Goal: Transaction & Acquisition: Purchase product/service

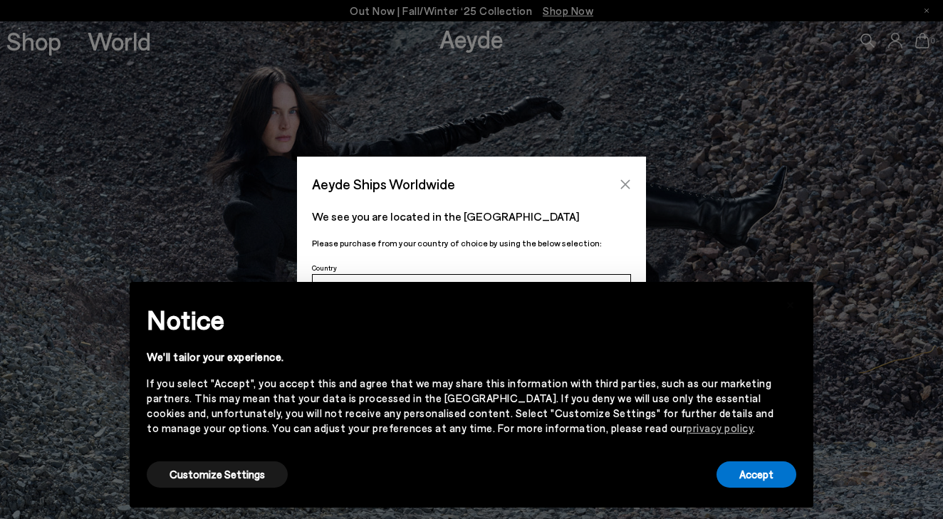
click at [627, 184] on icon "Close" at bounding box center [624, 184] width 11 height 11
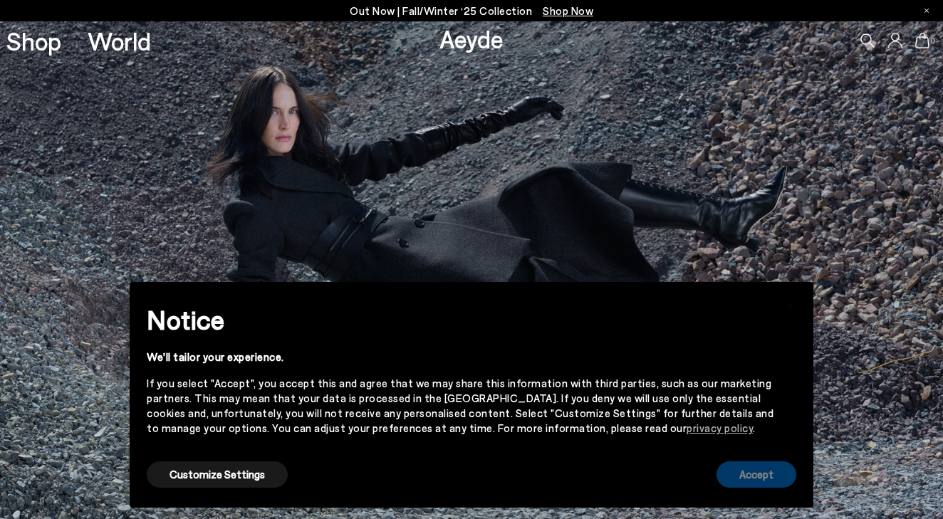
click at [747, 478] on button "Accept" at bounding box center [756, 474] width 80 height 26
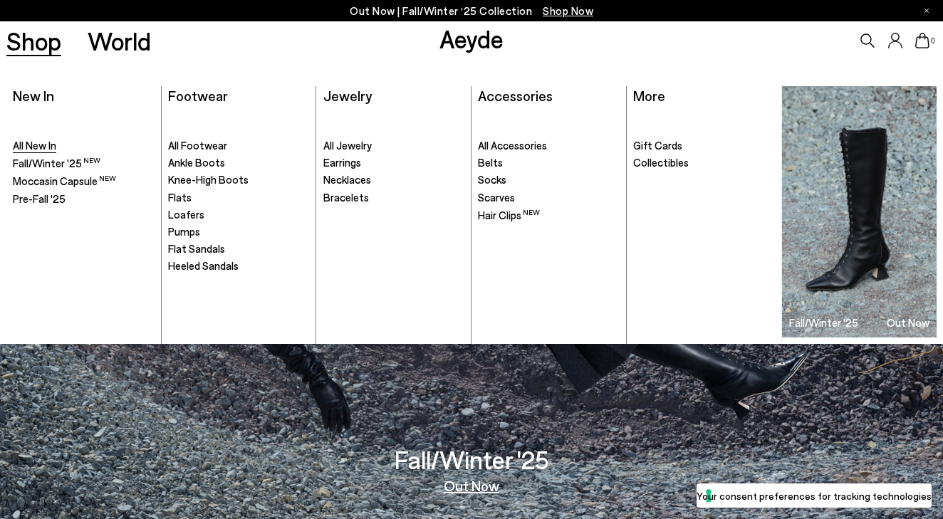
click at [43, 141] on span "All New In" at bounding box center [34, 145] width 43 height 13
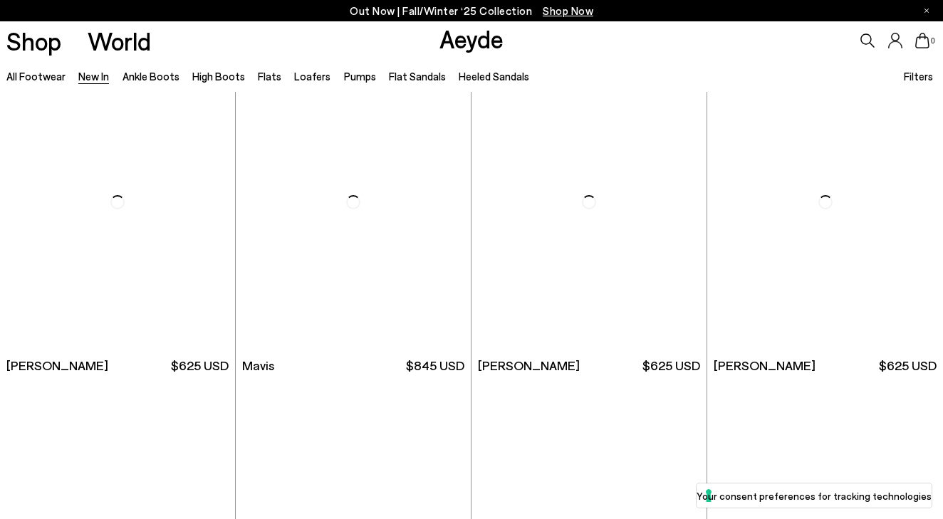
scroll to position [1683, 0]
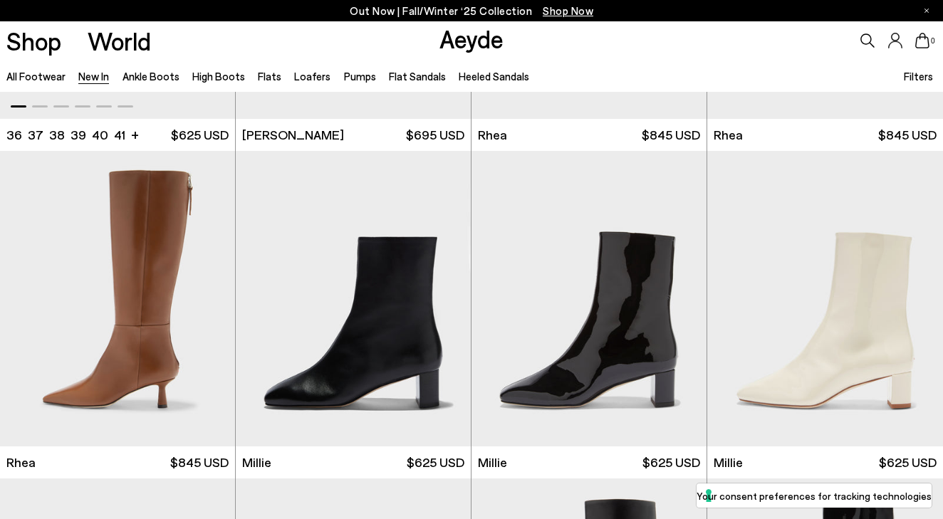
scroll to position [2600, 0]
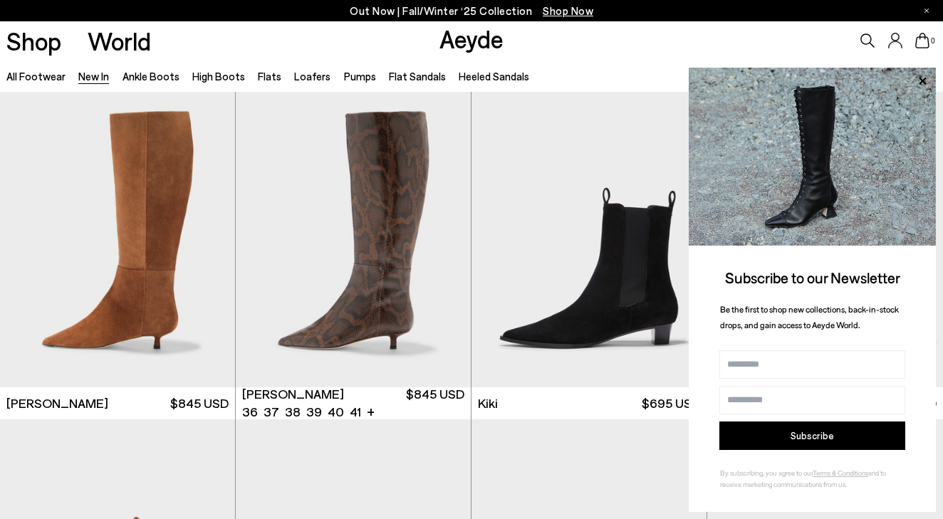
scroll to position [4595, 0]
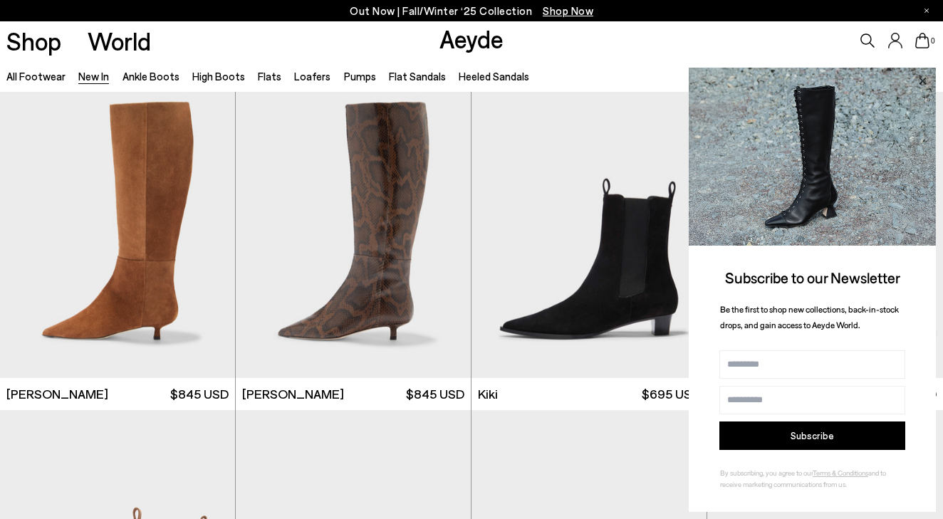
click at [920, 84] on icon at bounding box center [921, 80] width 7 height 7
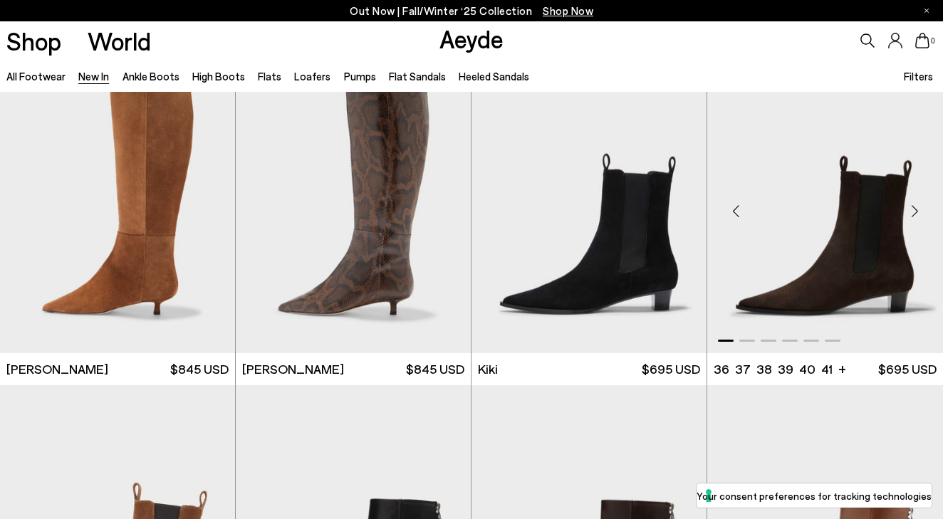
scroll to position [4619, 0]
click at [913, 206] on div "Next slide" at bounding box center [914, 210] width 43 height 43
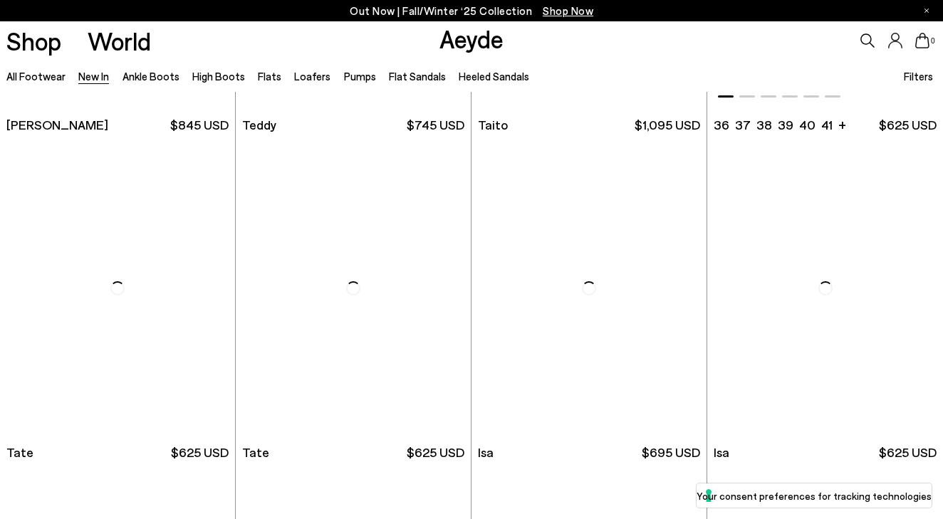
scroll to position [6176, 0]
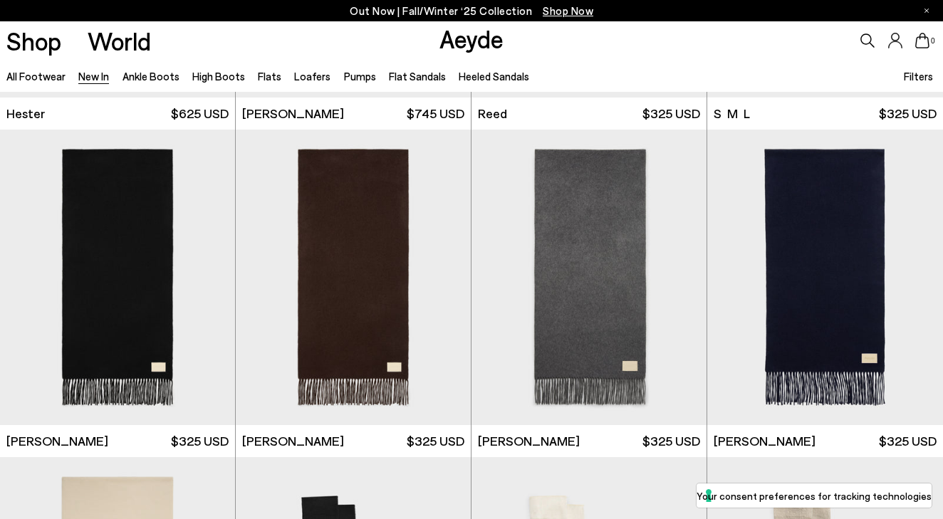
scroll to position [8165, 0]
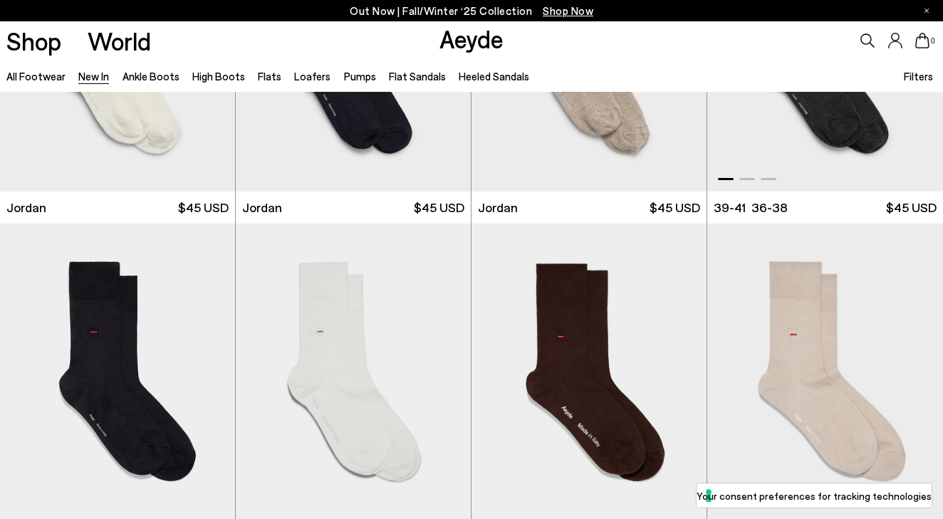
scroll to position [9528, 0]
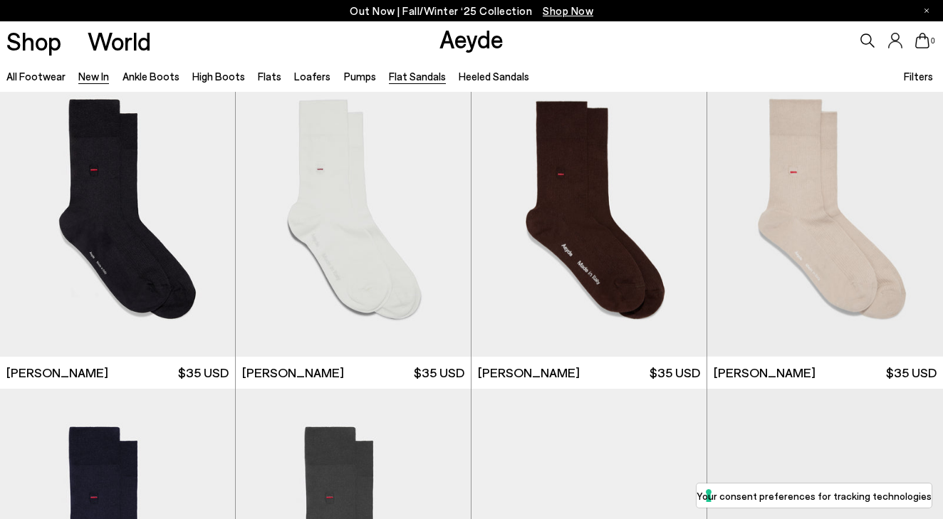
click at [418, 74] on link "Flat Sandals" at bounding box center [417, 76] width 57 height 13
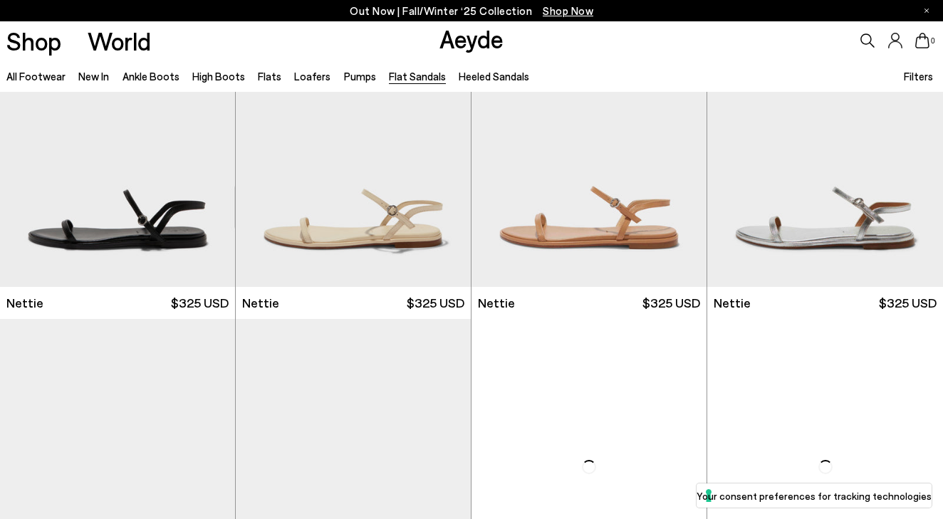
scroll to position [438, 0]
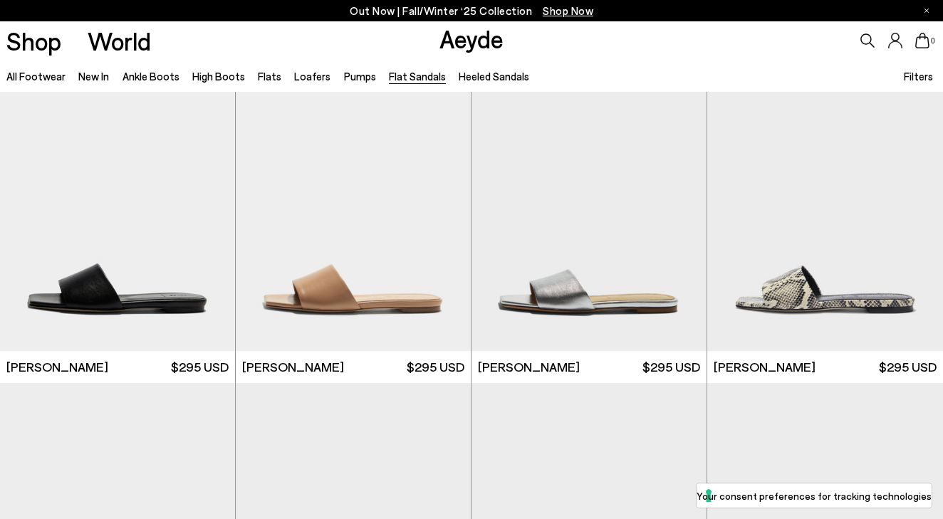
scroll to position [693, 0]
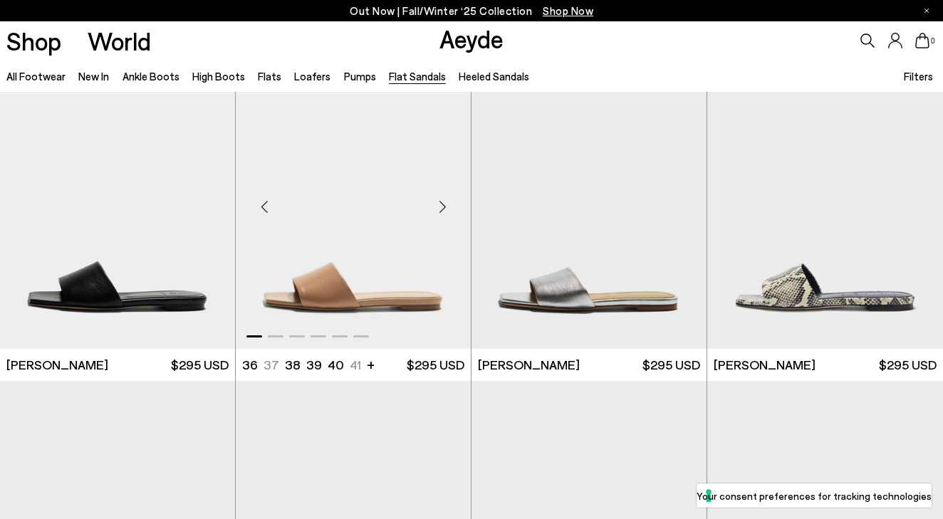
click at [331, 291] on img "1 / 6" at bounding box center [353, 200] width 235 height 295
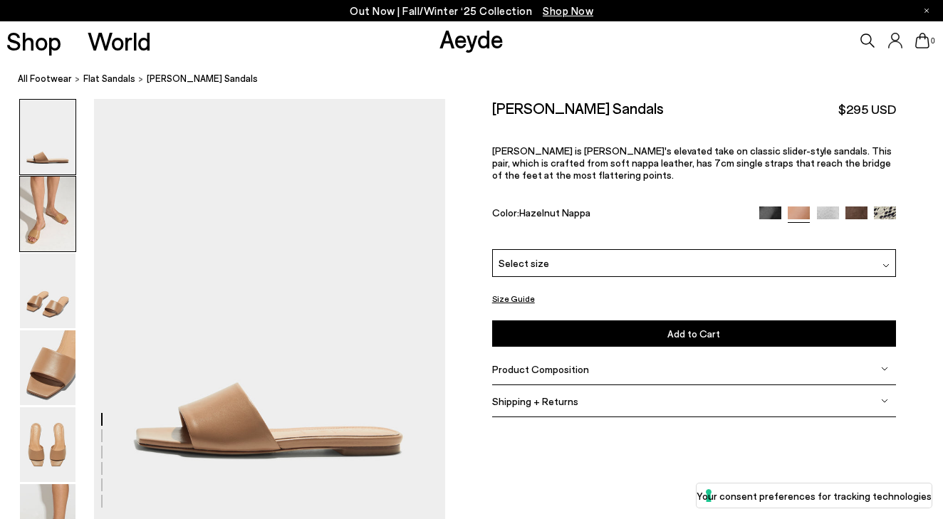
click at [22, 236] on img at bounding box center [48, 214] width 56 height 75
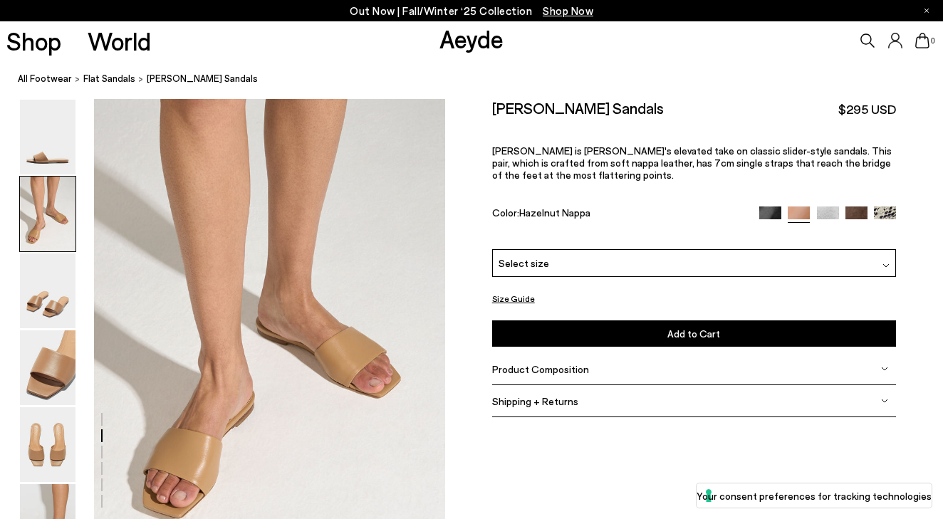
click at [518, 260] on span "Select size" at bounding box center [523, 263] width 51 height 15
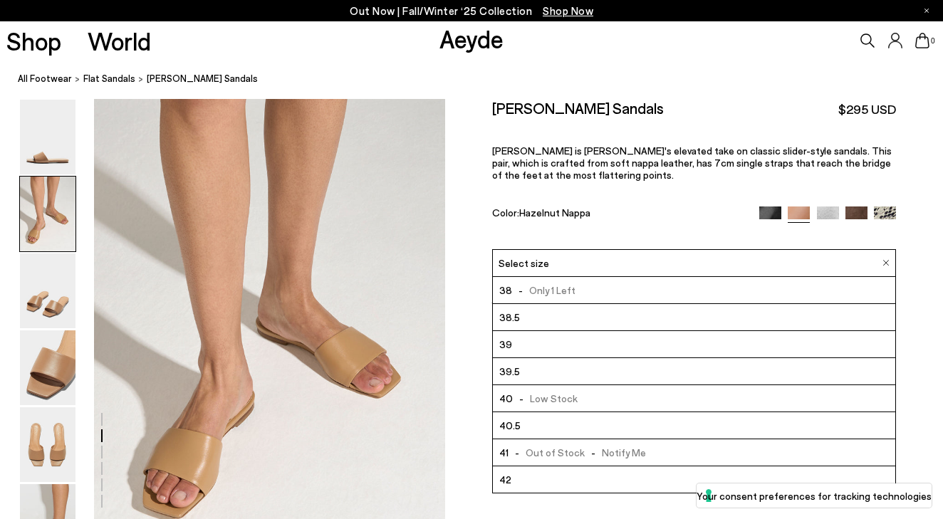
scroll to position [81, 0]
click at [510, 480] on li "42" at bounding box center [694, 479] width 402 height 27
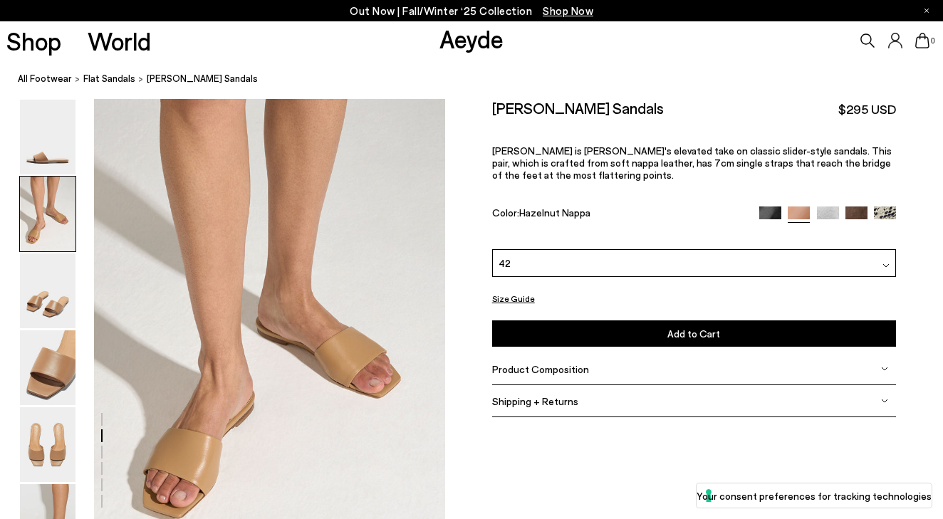
click at [561, 325] on button "Add to Cart Select a Size First" at bounding box center [694, 333] width 404 height 26
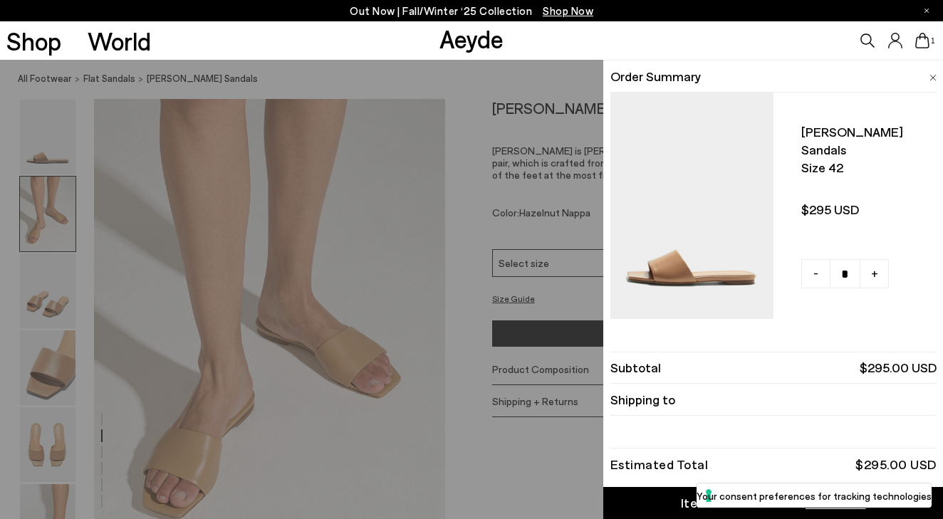
click at [51, 449] on div "Quick Add Color Size View Details Order Summary Anna leather sandals Size 42 - …" at bounding box center [471, 289] width 943 height 459
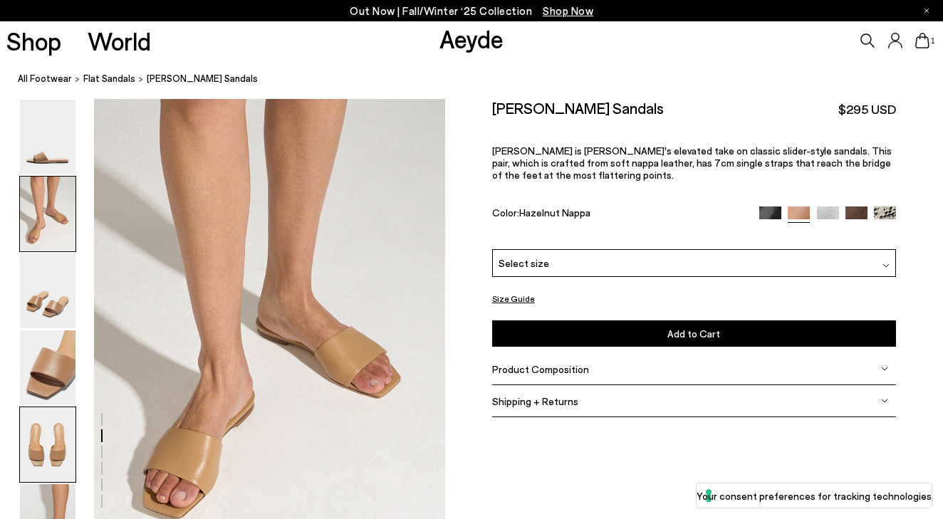
click at [51, 450] on img at bounding box center [48, 444] width 56 height 75
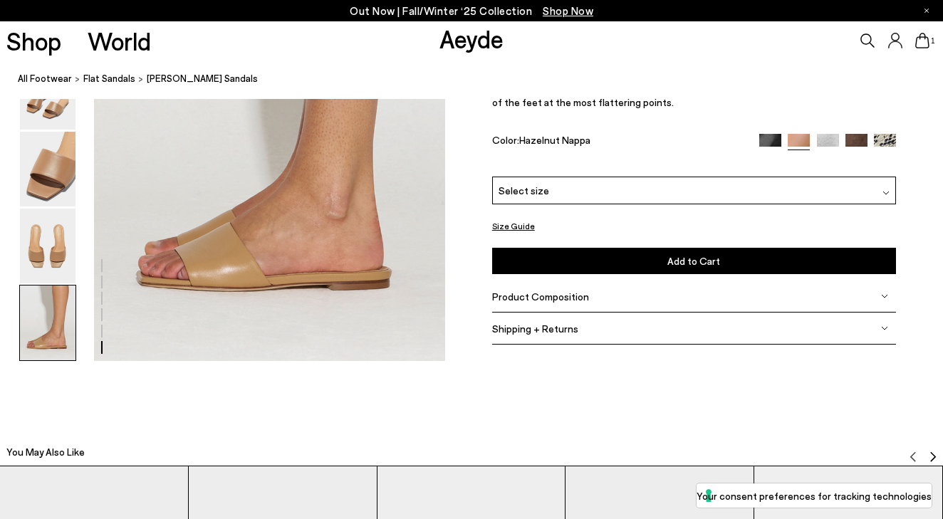
scroll to position [2504, 1]
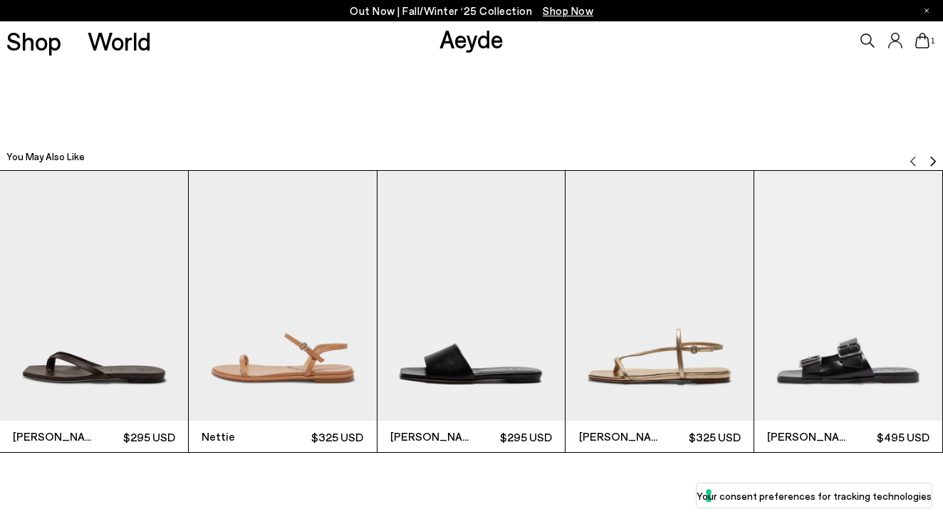
scroll to position [2812, 1]
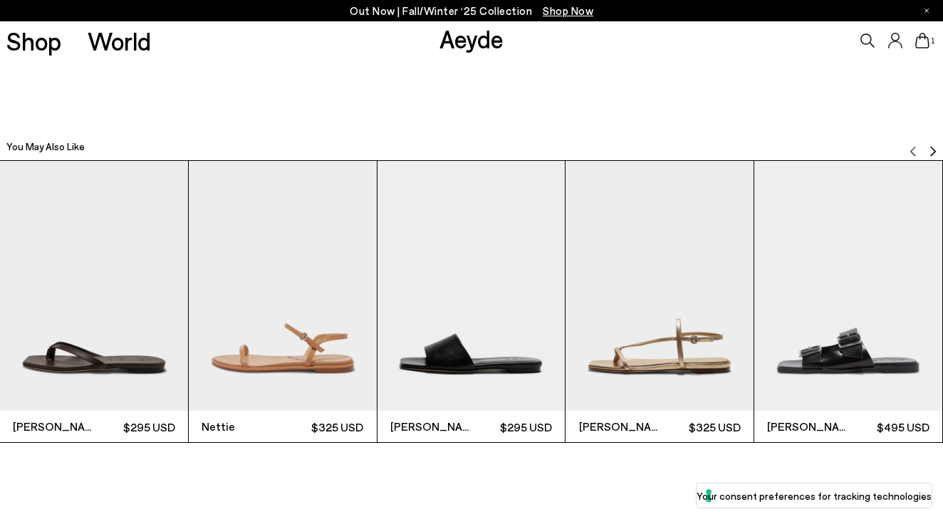
click at [837, 364] on img "5 / 6" at bounding box center [848, 286] width 188 height 251
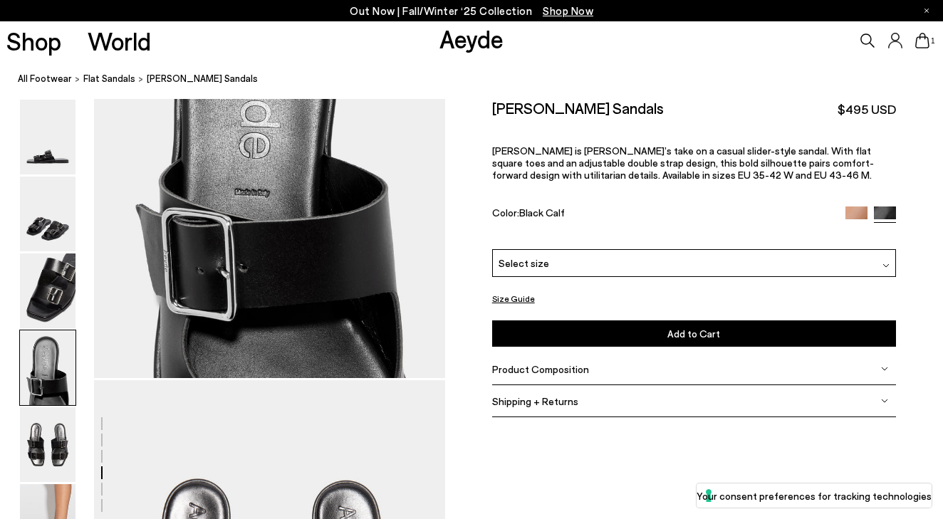
scroll to position [1646, 0]
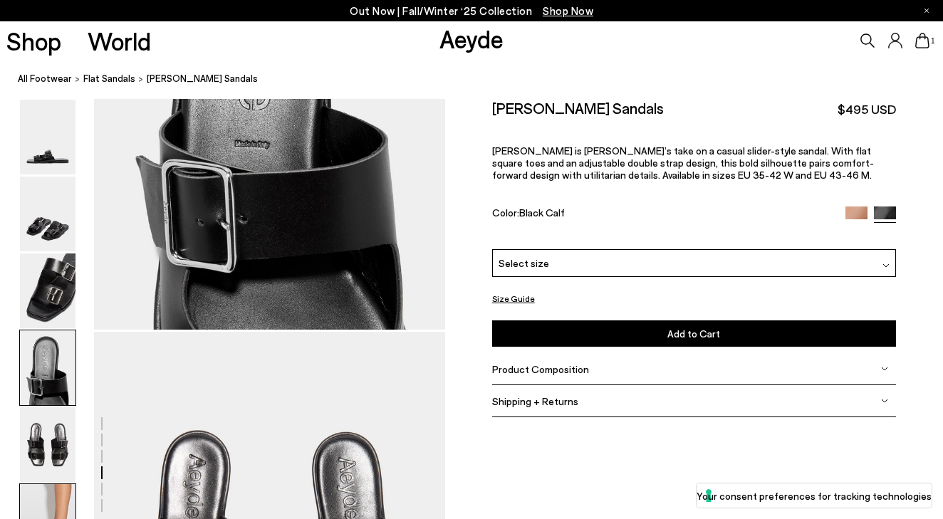
click at [58, 509] on img at bounding box center [48, 521] width 56 height 75
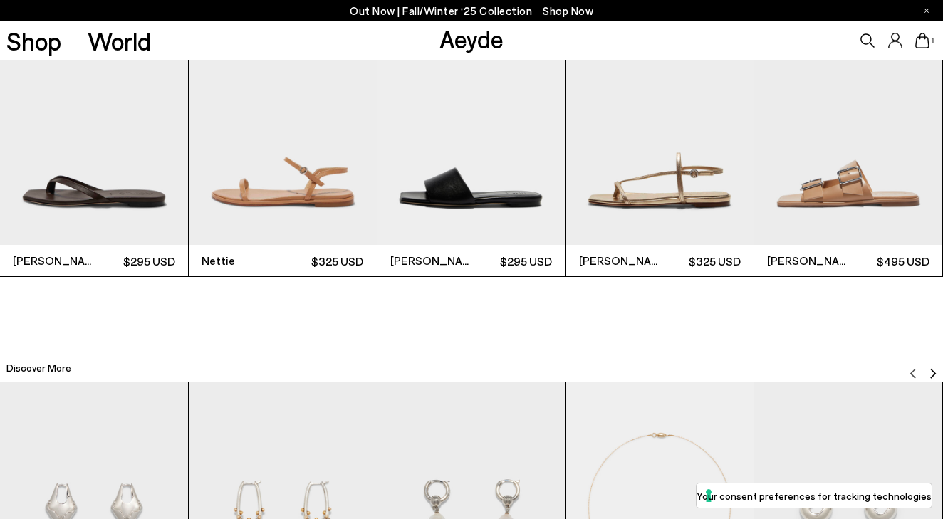
scroll to position [3070, 0]
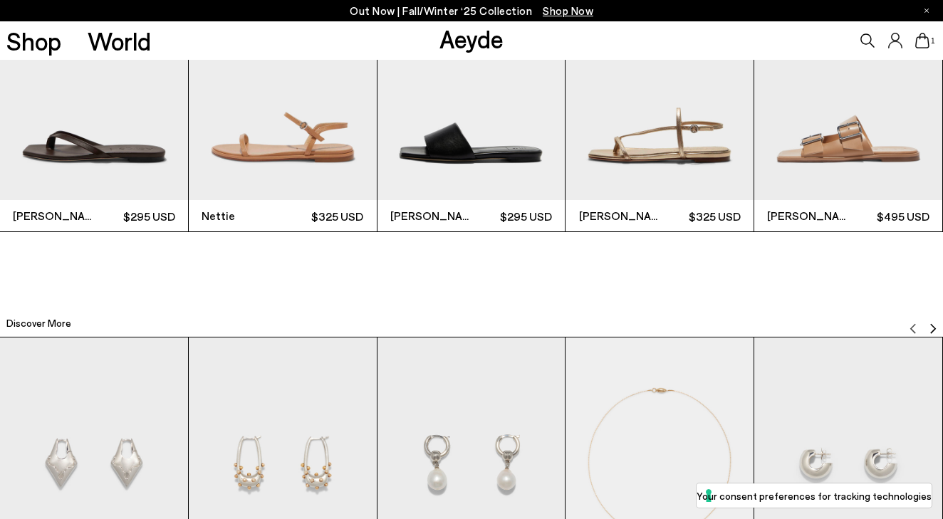
click at [845, 157] on img "5 / 6" at bounding box center [848, 74] width 188 height 251
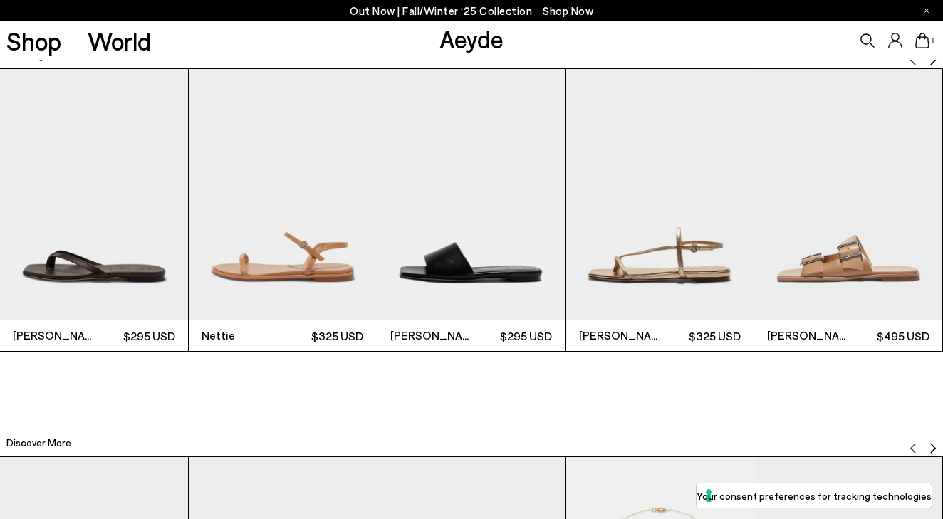
scroll to position [2986, 1]
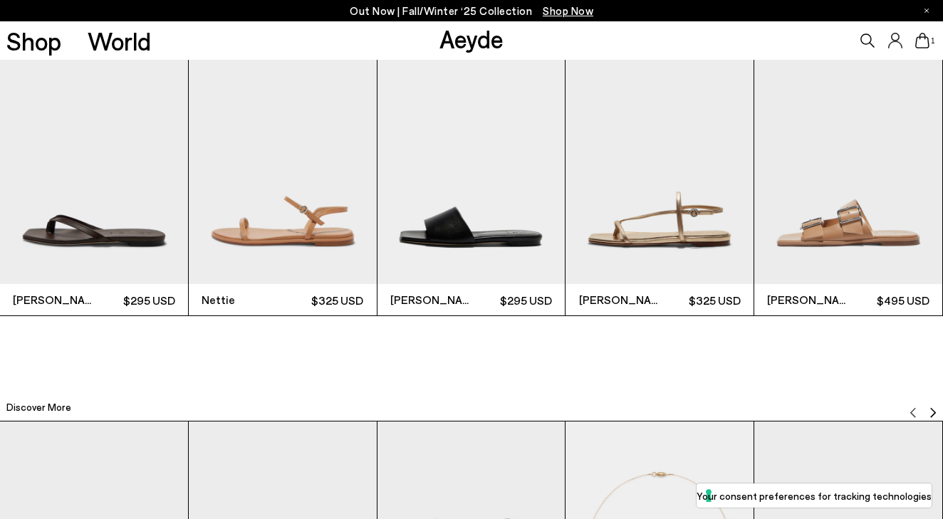
click at [486, 218] on img "3 / 6" at bounding box center [471, 158] width 188 height 251
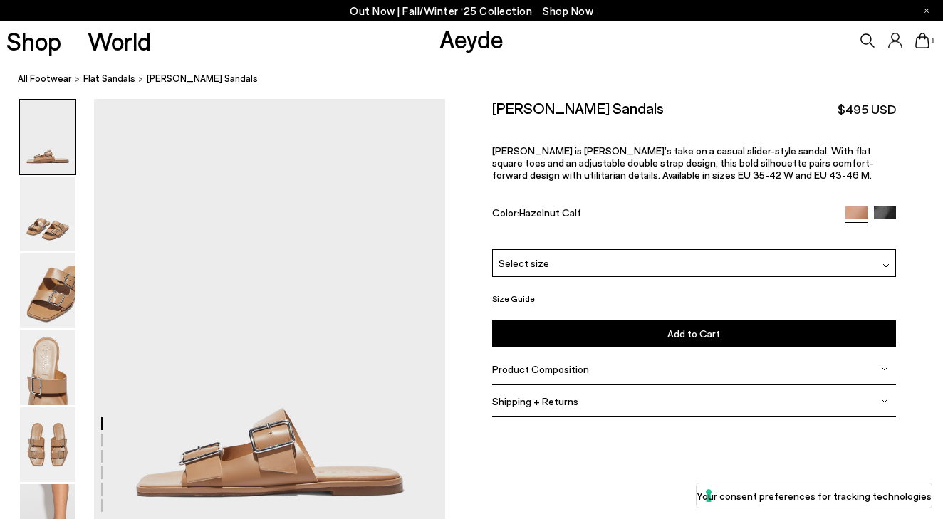
click at [645, 263] on div "Select size" at bounding box center [694, 263] width 404 height 28
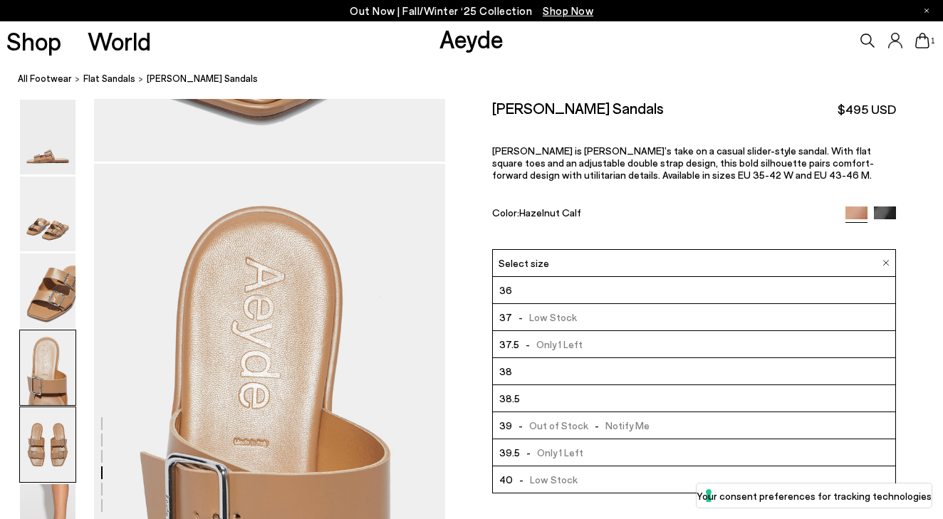
scroll to position [1373, 0]
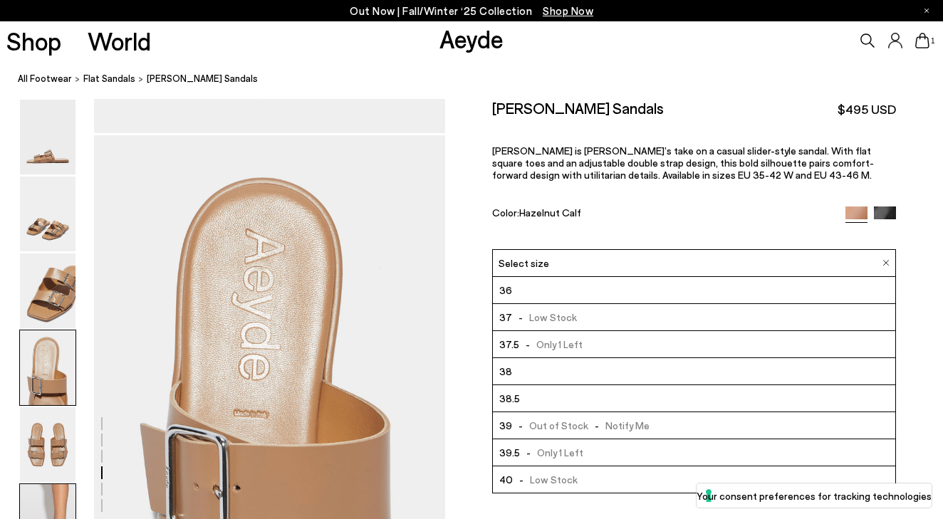
click at [43, 498] on img at bounding box center [48, 521] width 56 height 75
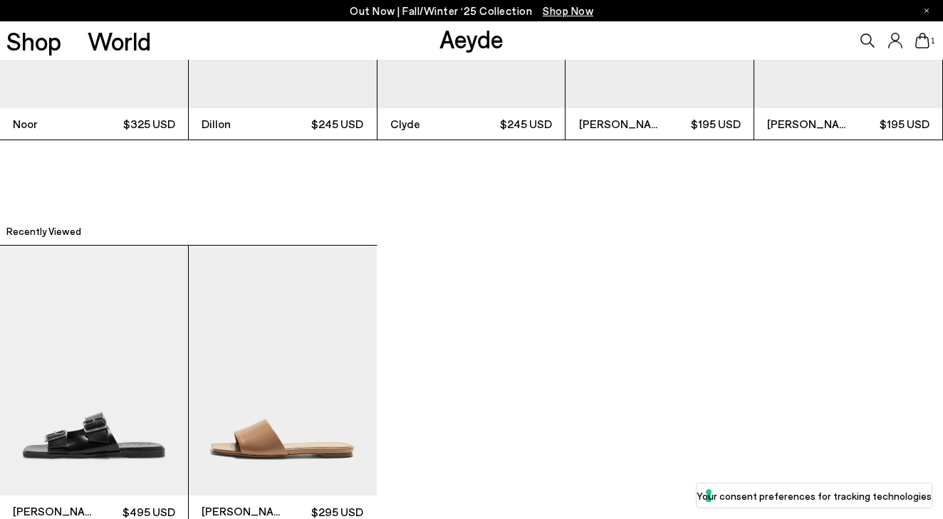
scroll to position [3217, 0]
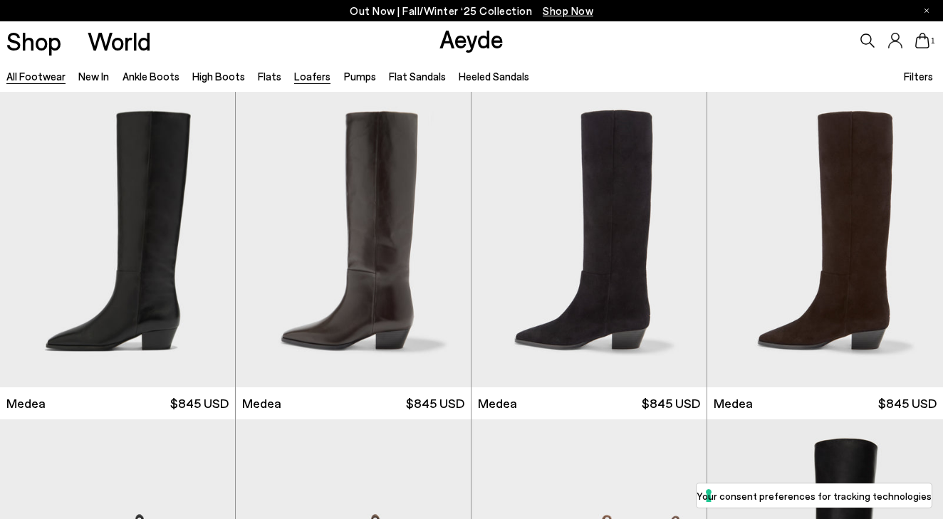
click at [295, 80] on link "Loafers" at bounding box center [312, 76] width 36 height 13
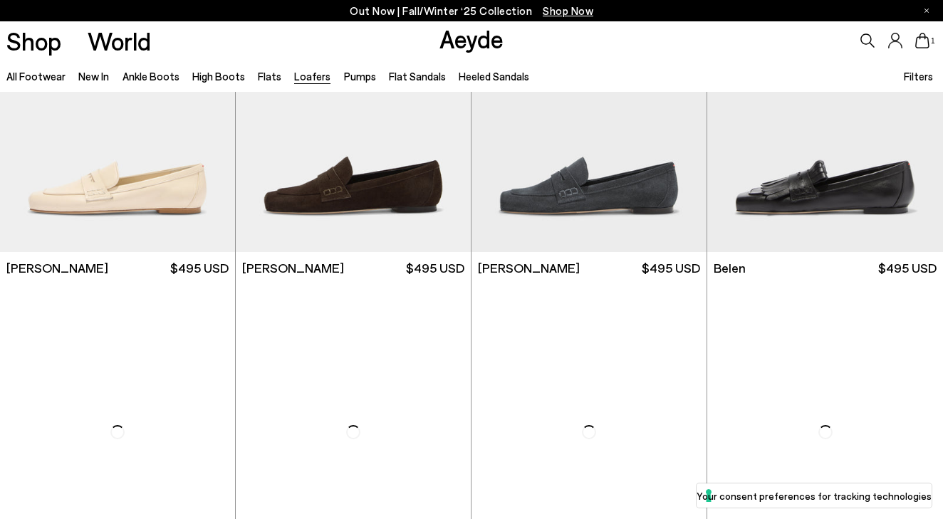
scroll to position [481, 0]
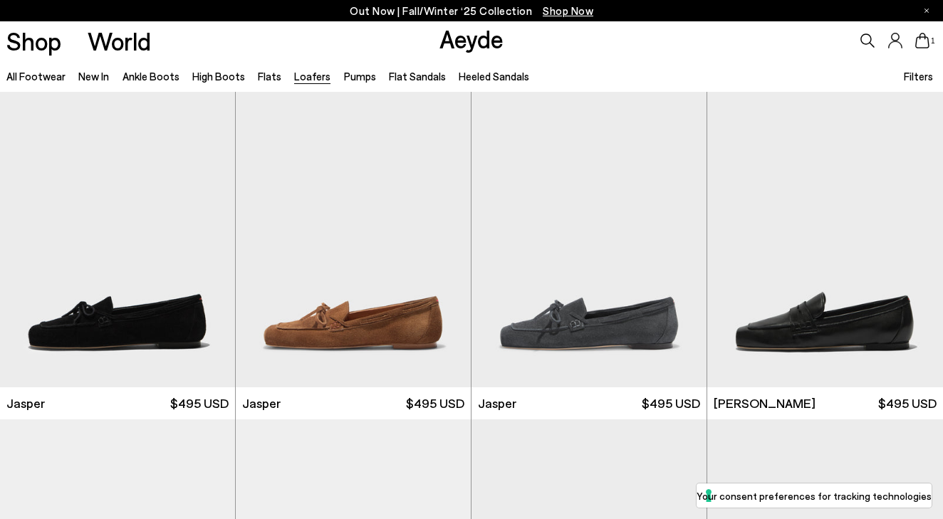
click at [915, 43] on icon at bounding box center [922, 41] width 14 height 16
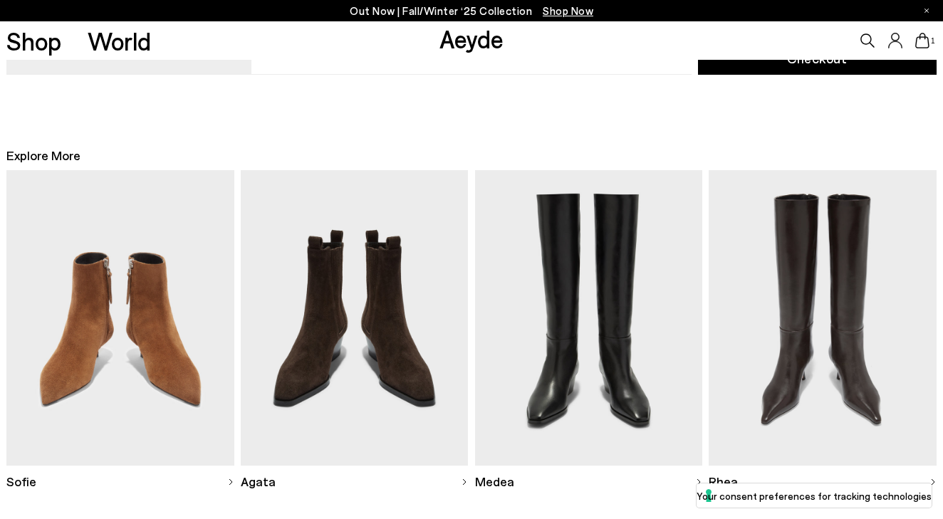
scroll to position [290, 0]
